Goal: Task Accomplishment & Management: Complete application form

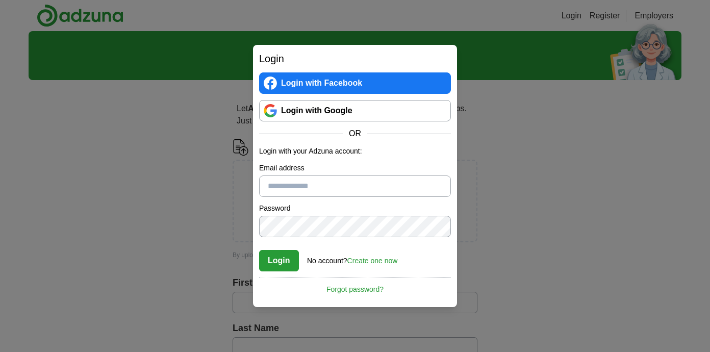
click at [357, 110] on link "Login with Google" at bounding box center [355, 110] width 192 height 21
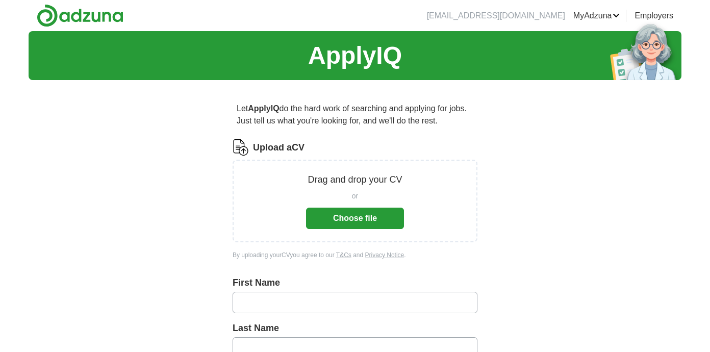
click at [361, 212] on button "Choose file" at bounding box center [355, 218] width 98 height 21
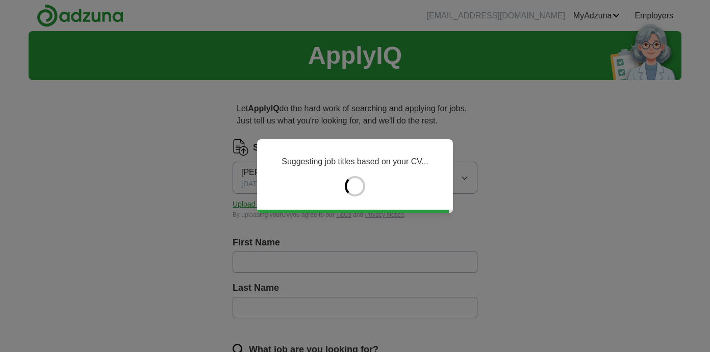
type input "*******"
type input "*****"
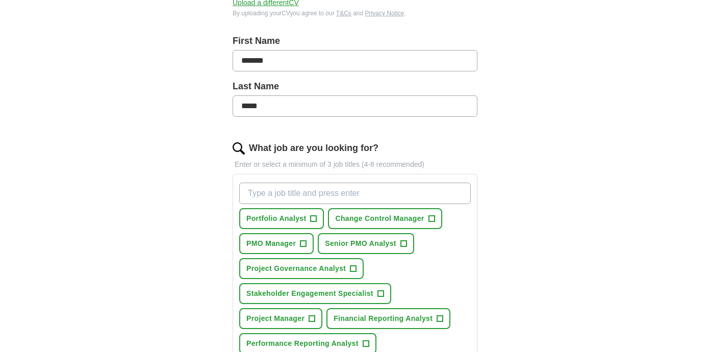
scroll to position [205, 0]
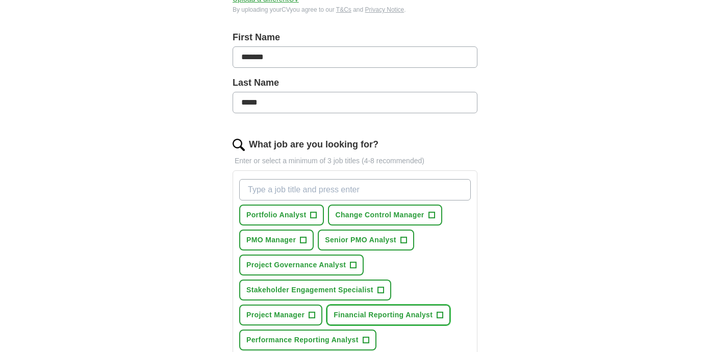
click at [438, 315] on span "+" at bounding box center [440, 315] width 6 height 8
click at [0, 0] on span "×" at bounding box center [0, 0] width 0 height 0
click at [282, 242] on span "PMO Manager" at bounding box center [270, 240] width 49 height 11
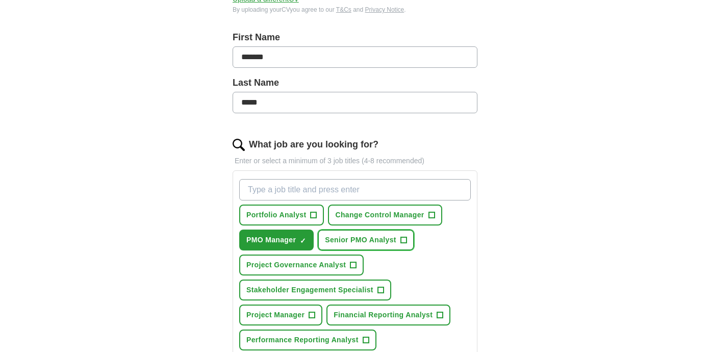
click at [353, 242] on span "Senior PMO Analyst" at bounding box center [360, 240] width 71 height 11
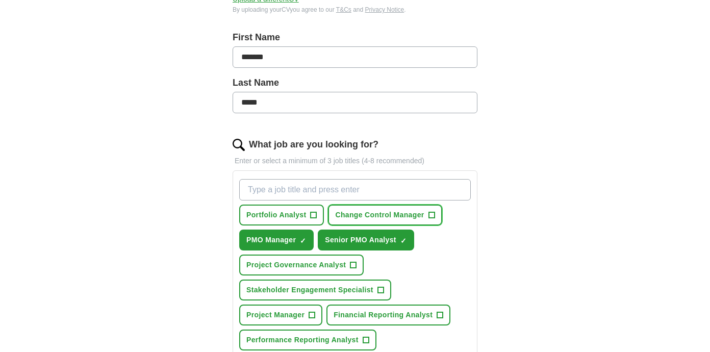
click at [361, 216] on span "Change Control Manager" at bounding box center [379, 215] width 89 height 11
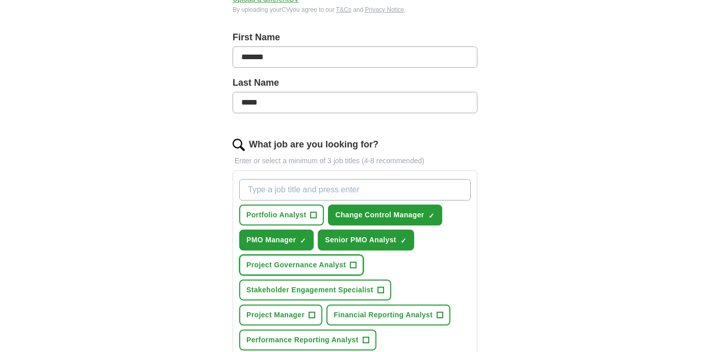
click at [314, 267] on span "Project Governance Analyst" at bounding box center [296, 265] width 100 height 11
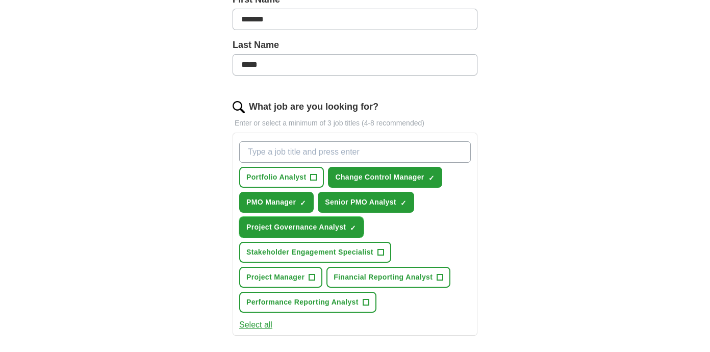
scroll to position [246, 0]
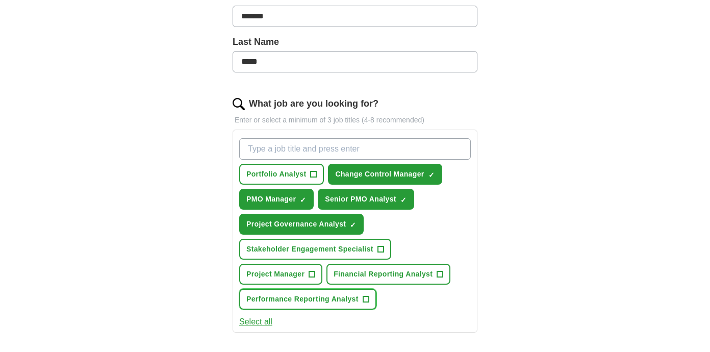
click at [301, 302] on span "Performance Reporting Analyst" at bounding box center [302, 299] width 112 height 11
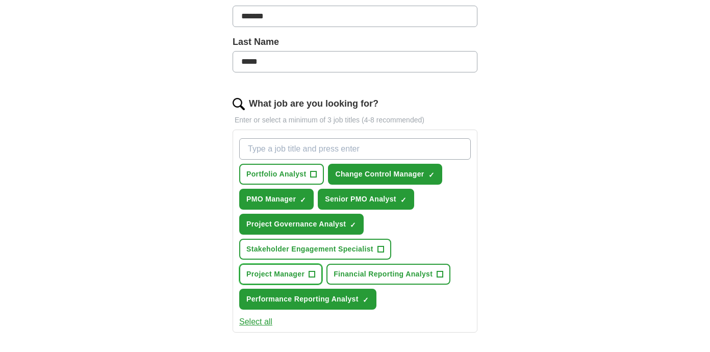
click at [300, 276] on span "Project Manager" at bounding box center [275, 274] width 58 height 11
click at [337, 152] on input "What job are you looking for?" at bounding box center [355, 148] width 232 height 21
type input "pmo analyst"
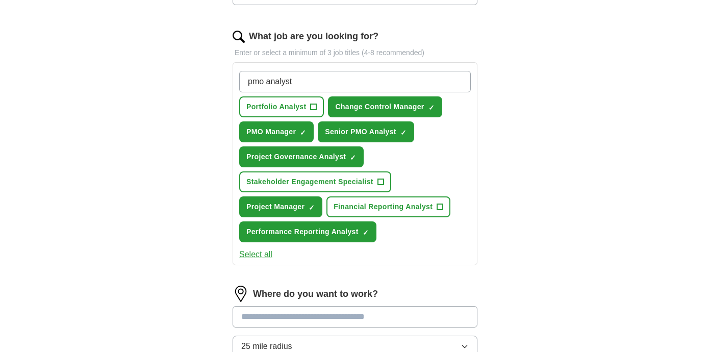
scroll to position [295, 0]
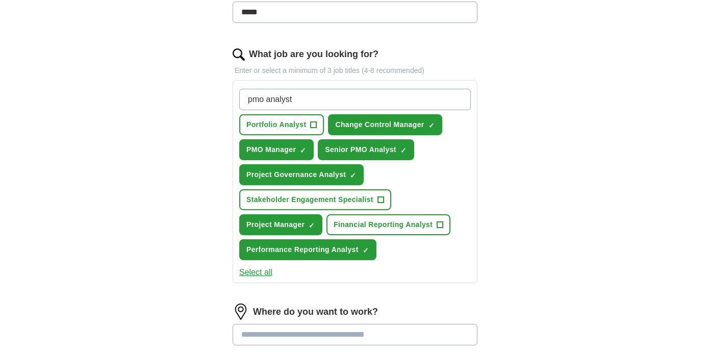
drag, startPoint x: 314, startPoint y: 101, endPoint x: 219, endPoint y: 96, distance: 94.5
click at [219, 96] on div "Let ApplyIQ do the hard work of searching and applying for jobs. Just tell us w…" at bounding box center [355, 174] width 327 height 762
type input "project support officer"
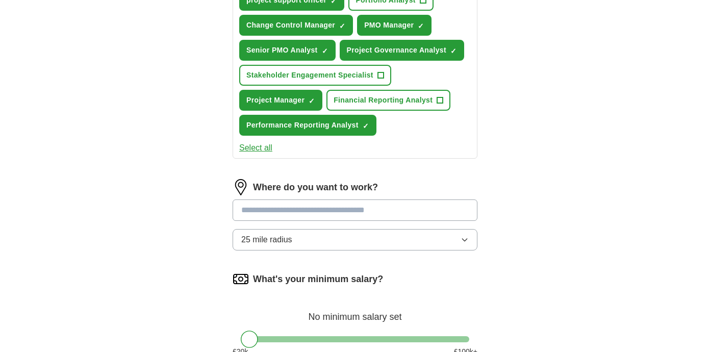
scroll to position [424, 0]
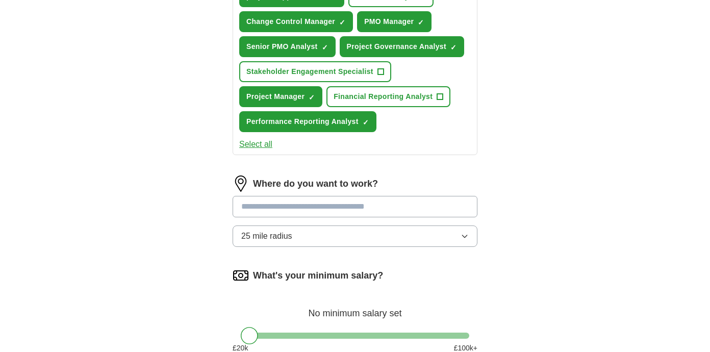
click at [357, 210] on input at bounding box center [355, 206] width 245 height 21
type input "******"
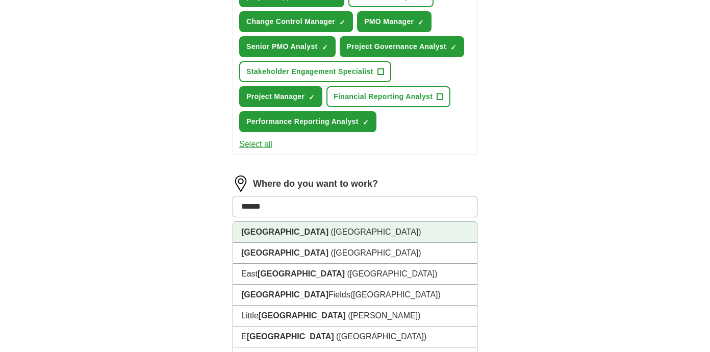
click at [306, 234] on li "London (UK)" at bounding box center [355, 232] width 244 height 21
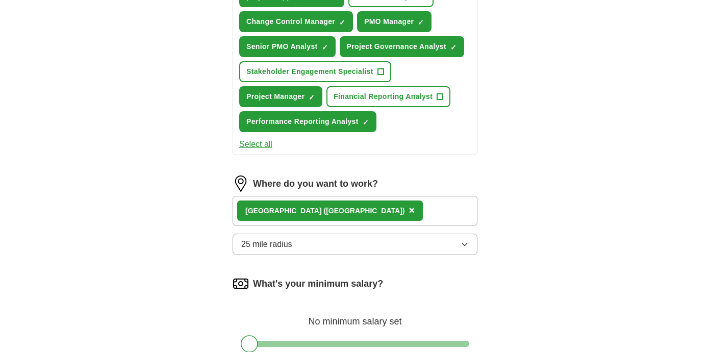
click at [359, 203] on div "London (UK) ×" at bounding box center [355, 211] width 245 height 30
click at [345, 209] on div "London (UK) ×" at bounding box center [355, 211] width 245 height 30
click at [357, 249] on button "25 mile radius" at bounding box center [355, 244] width 245 height 21
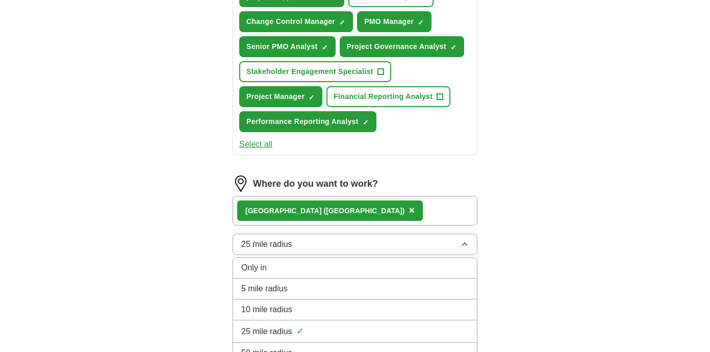
click at [315, 306] on div "10 mile radius" at bounding box center [355, 310] width 228 height 12
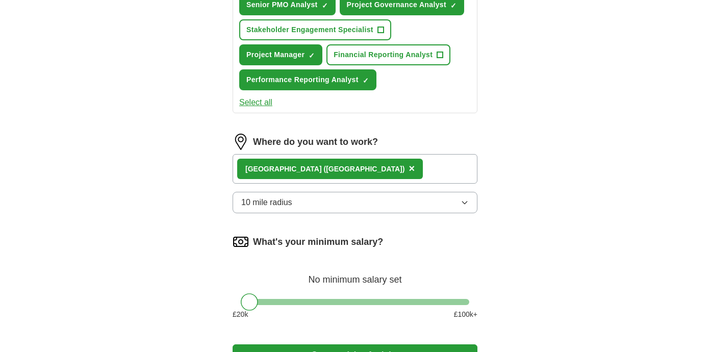
scroll to position [482, 0]
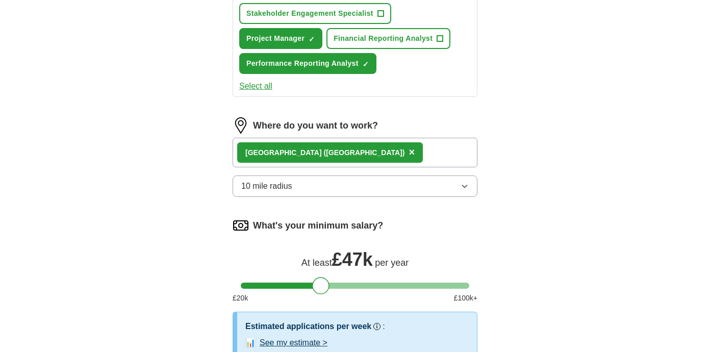
drag, startPoint x: 245, startPoint y: 282, endPoint x: 317, endPoint y: 290, distance: 71.9
click at [317, 290] on div at bounding box center [320, 285] width 17 height 17
drag, startPoint x: 317, startPoint y: 290, endPoint x: 311, endPoint y: 290, distance: 6.1
click at [311, 290] on div at bounding box center [315, 285] width 17 height 17
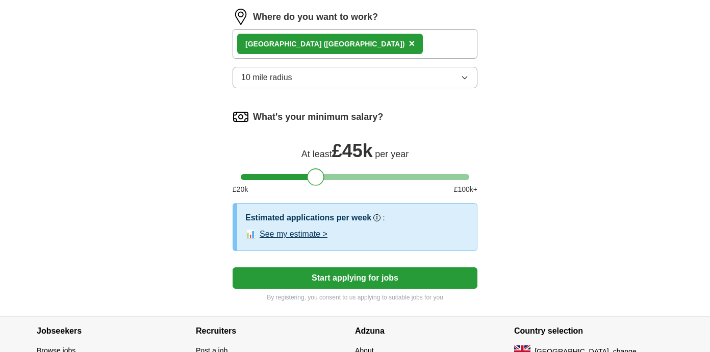
scroll to position [593, 0]
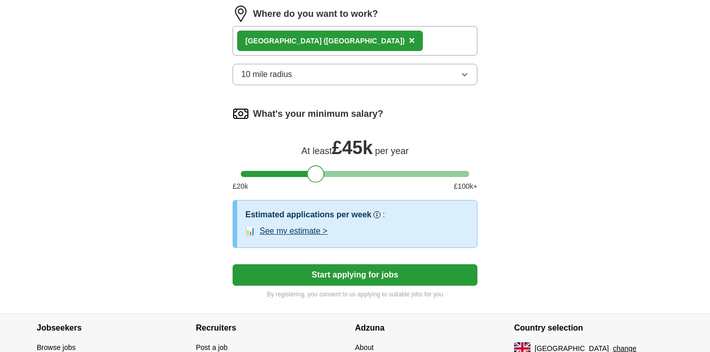
click at [394, 275] on button "Start applying for jobs" at bounding box center [355, 274] width 245 height 21
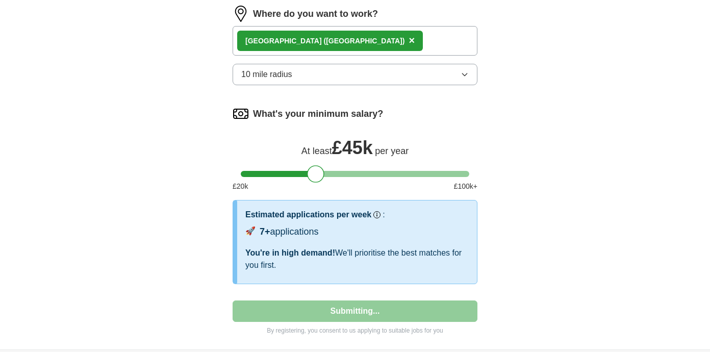
select select "**"
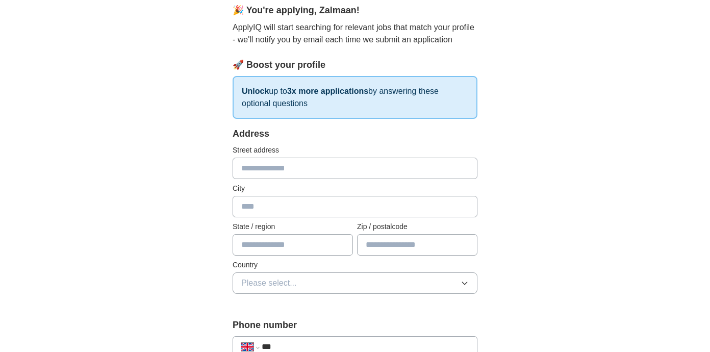
scroll to position [100, 0]
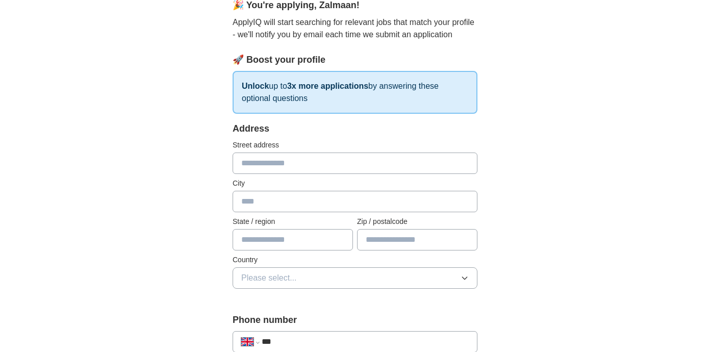
click at [391, 169] on input "text" at bounding box center [355, 163] width 245 height 21
type input "*"
click at [306, 199] on input "text" at bounding box center [355, 201] width 245 height 21
click at [240, 161] on input "**********" at bounding box center [355, 163] width 245 height 21
type input "**********"
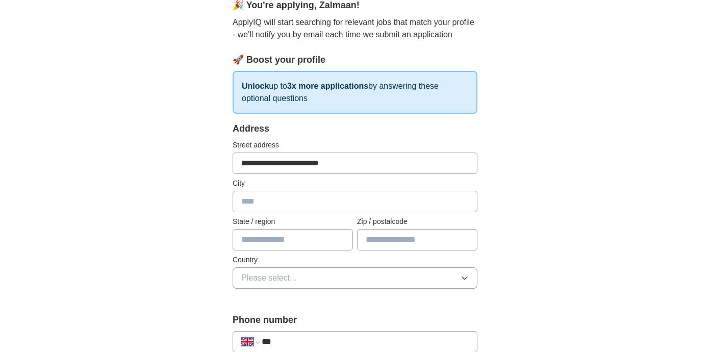
click at [259, 205] on input "text" at bounding box center [355, 201] width 245 height 21
type input "******"
drag, startPoint x: 266, startPoint y: 164, endPoint x: 197, endPoint y: 164, distance: 68.9
type input "**********"
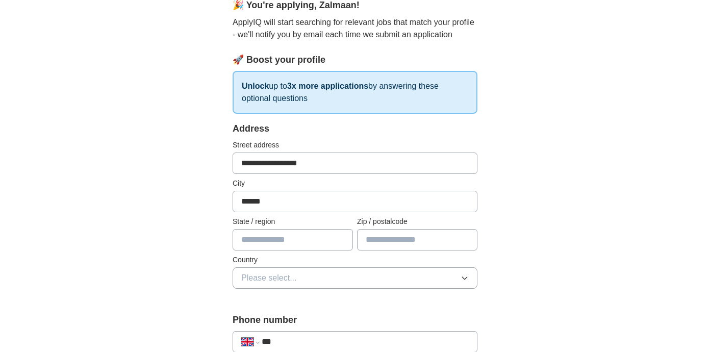
click at [267, 231] on input "text" at bounding box center [293, 239] width 120 height 21
click at [376, 240] on input "text" at bounding box center [417, 239] width 120 height 21
type input "*"
type input "*******"
click at [358, 278] on button "Please select..." at bounding box center [355, 277] width 245 height 21
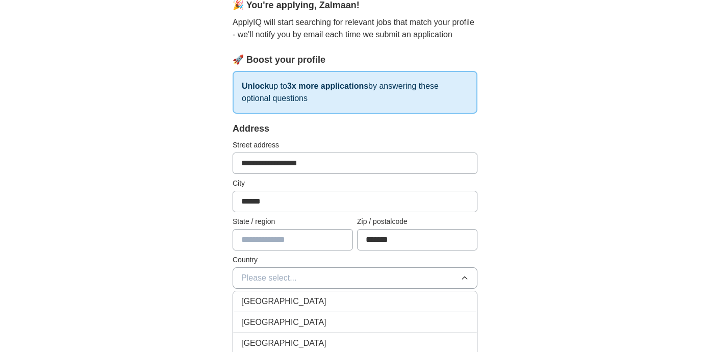
click at [356, 295] on div "[GEOGRAPHIC_DATA]" at bounding box center [355, 301] width 228 height 12
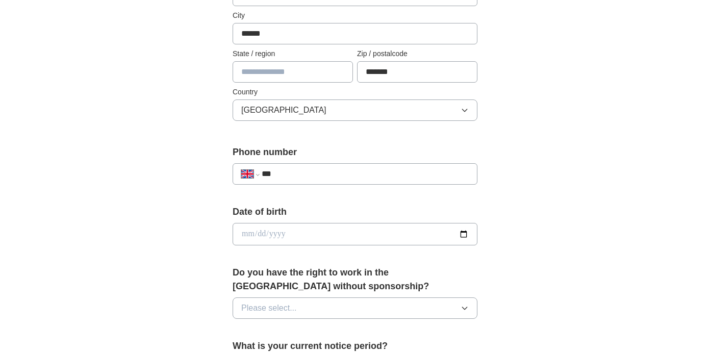
scroll to position [275, 0]
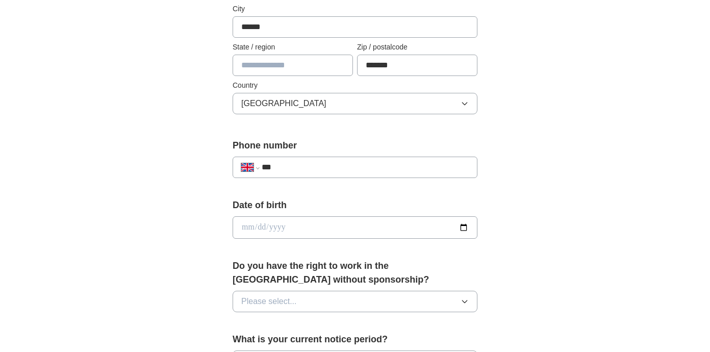
click at [320, 169] on input "***" at bounding box center [365, 167] width 207 height 12
type input "**********"
click at [310, 233] on input "date" at bounding box center [355, 227] width 245 height 22
type input "**********"
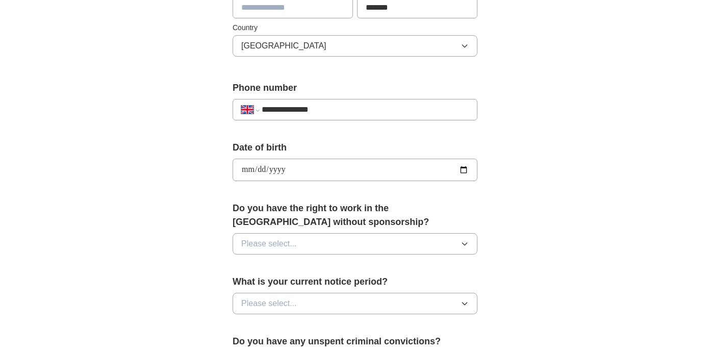
scroll to position [365, 0]
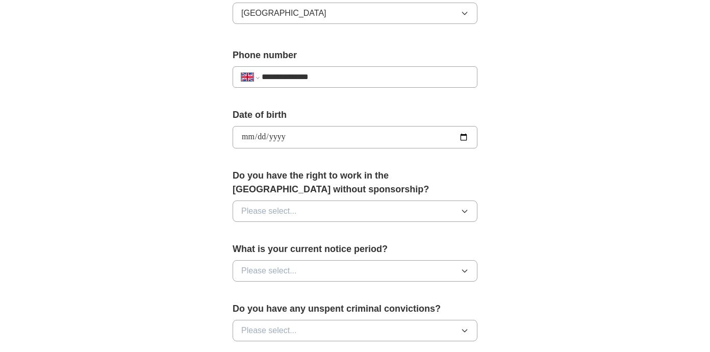
click at [355, 210] on button "Please select..." at bounding box center [355, 211] width 245 height 21
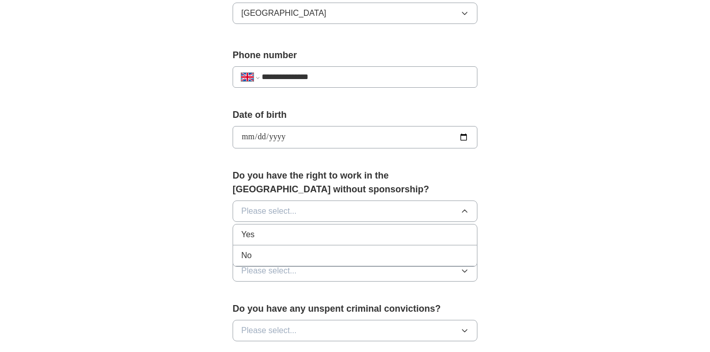
click at [351, 236] on div "Yes" at bounding box center [355, 235] width 228 height 12
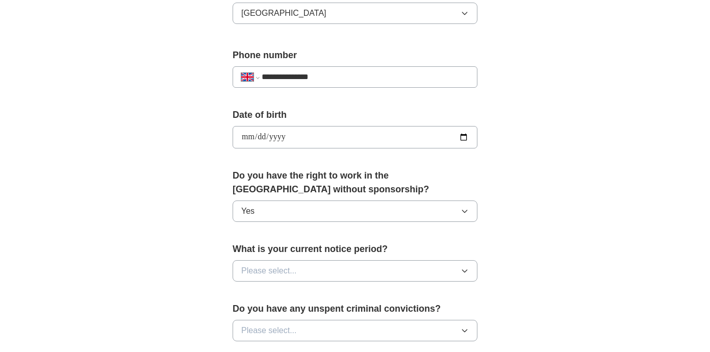
click at [357, 267] on button "Please select..." at bounding box center [355, 270] width 245 height 21
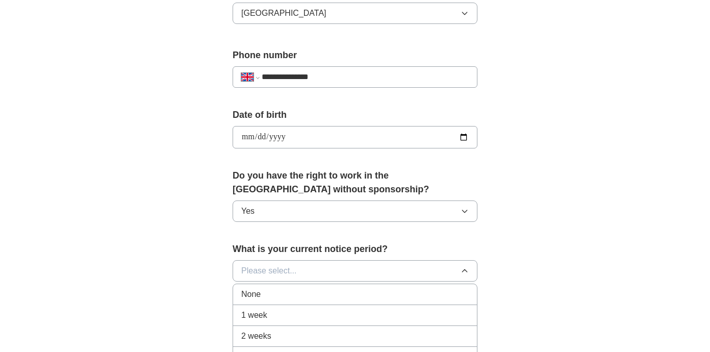
click at [353, 292] on div "None" at bounding box center [355, 294] width 228 height 12
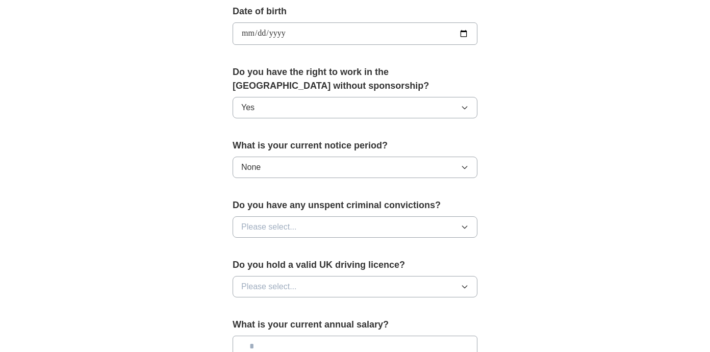
scroll to position [478, 0]
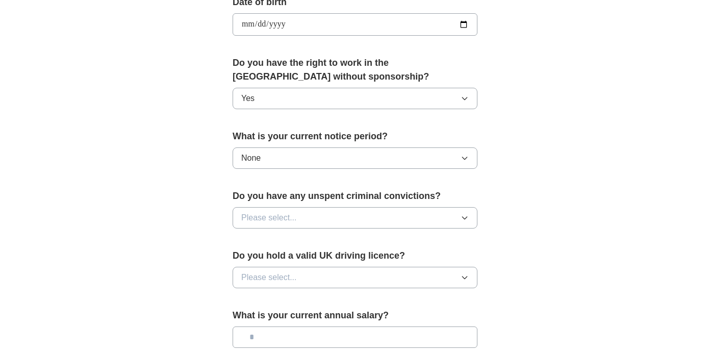
click at [361, 218] on button "Please select..." at bounding box center [355, 217] width 245 height 21
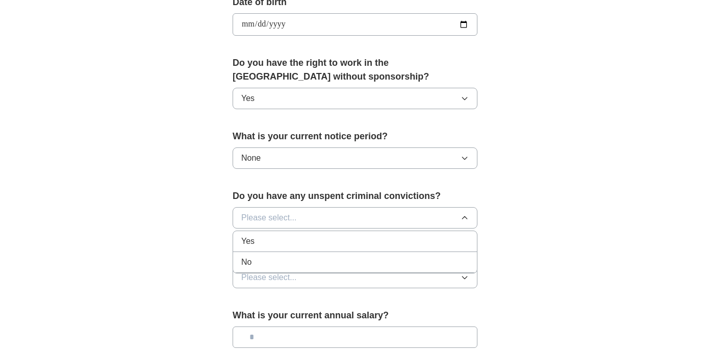
click at [355, 253] on li "No" at bounding box center [355, 262] width 244 height 21
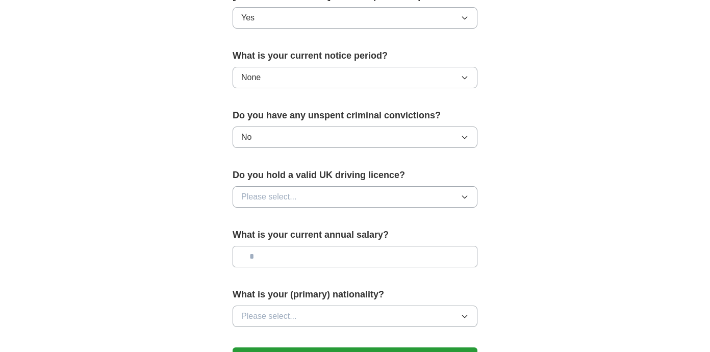
scroll to position [576, 0]
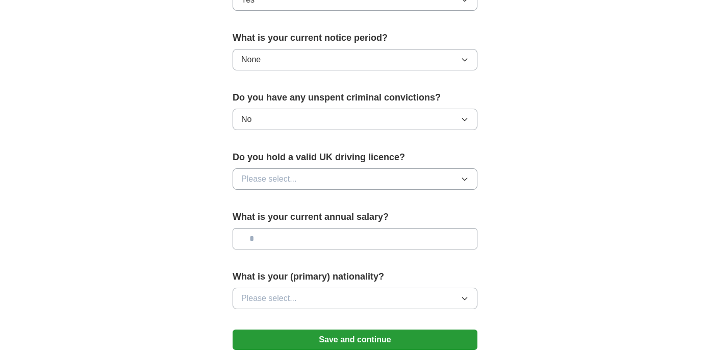
click at [354, 180] on button "Please select..." at bounding box center [355, 178] width 245 height 21
click at [354, 210] on li "Yes" at bounding box center [355, 202] width 244 height 21
click at [356, 237] on input "text" at bounding box center [355, 238] width 245 height 21
type input "*******"
click at [355, 303] on button "Please select..." at bounding box center [355, 298] width 245 height 21
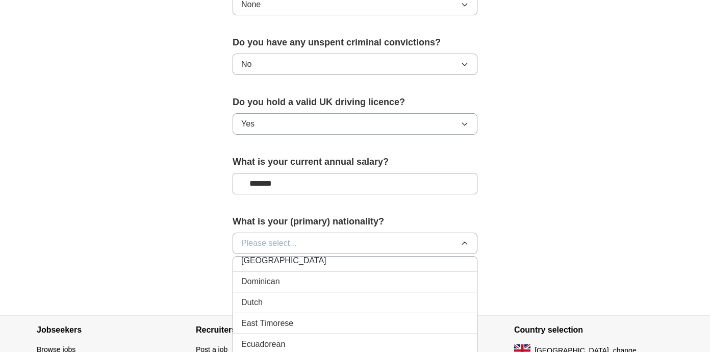
scroll to position [1034, 0]
click at [355, 301] on div "Dutch" at bounding box center [355, 300] width 228 height 12
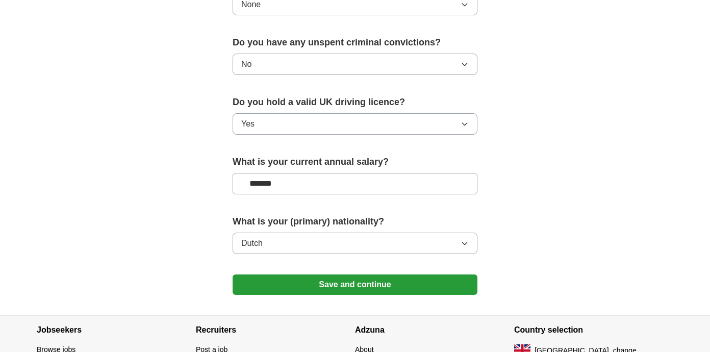
click at [354, 279] on button "Save and continue" at bounding box center [355, 285] width 245 height 20
